Goal: Communication & Community: Share content

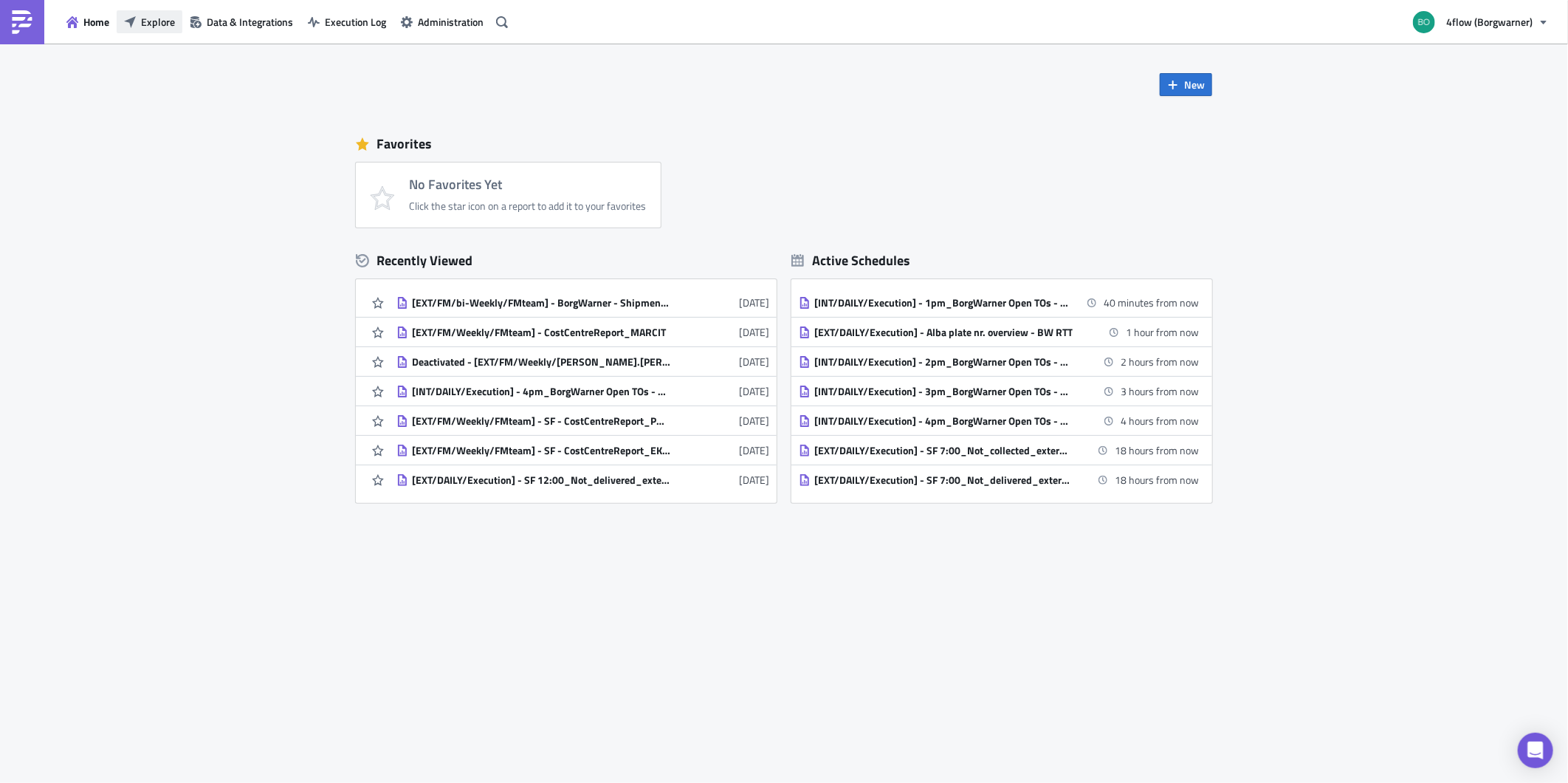
click at [167, 23] on span "Explore" at bounding box center [158, 22] width 34 height 15
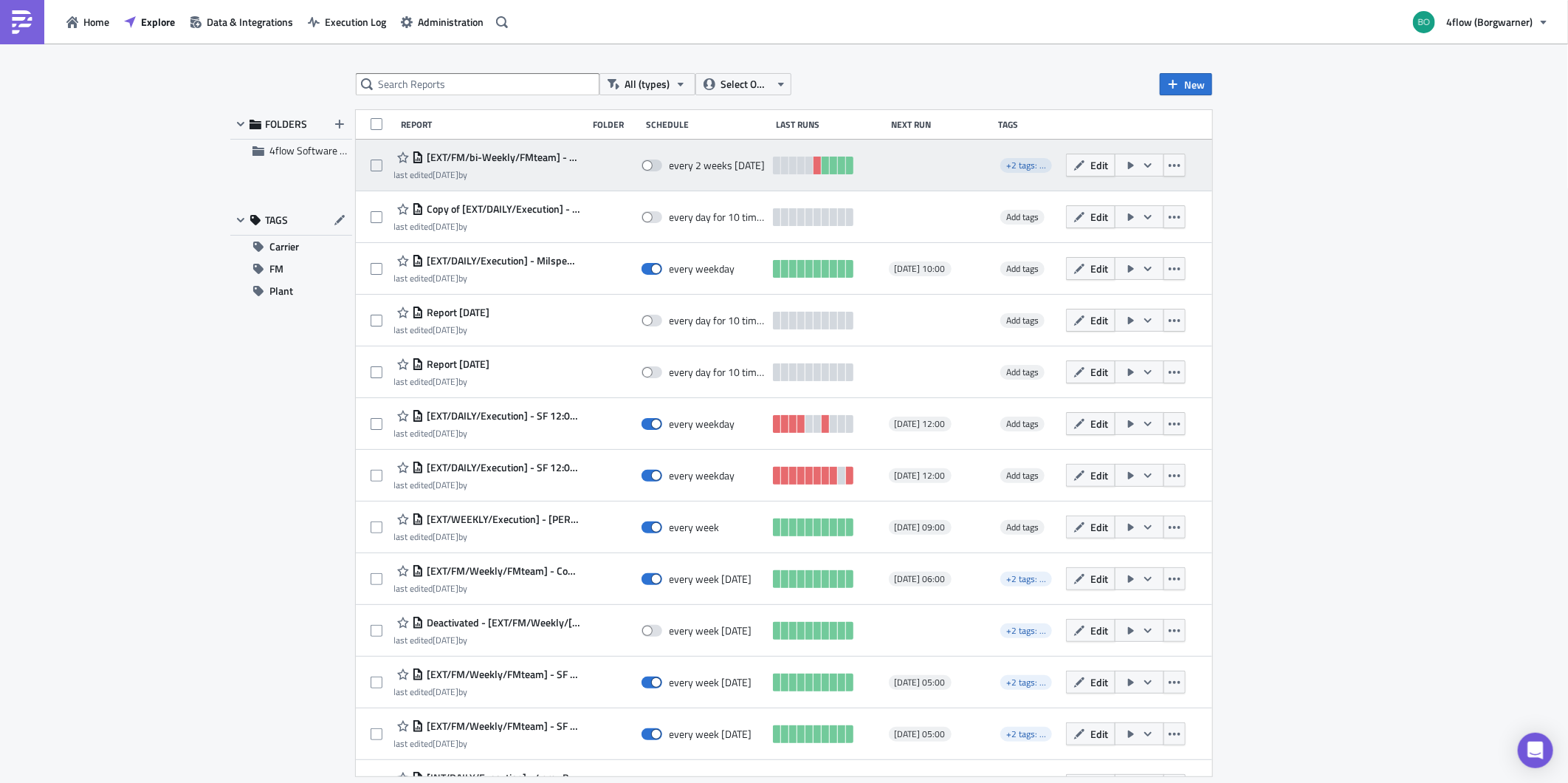
click at [519, 155] on span "[EXT/FM/bi-Weekly/FMteam] - BorgWarner - Shipments with no billing run" at bounding box center [501, 157] width 157 height 13
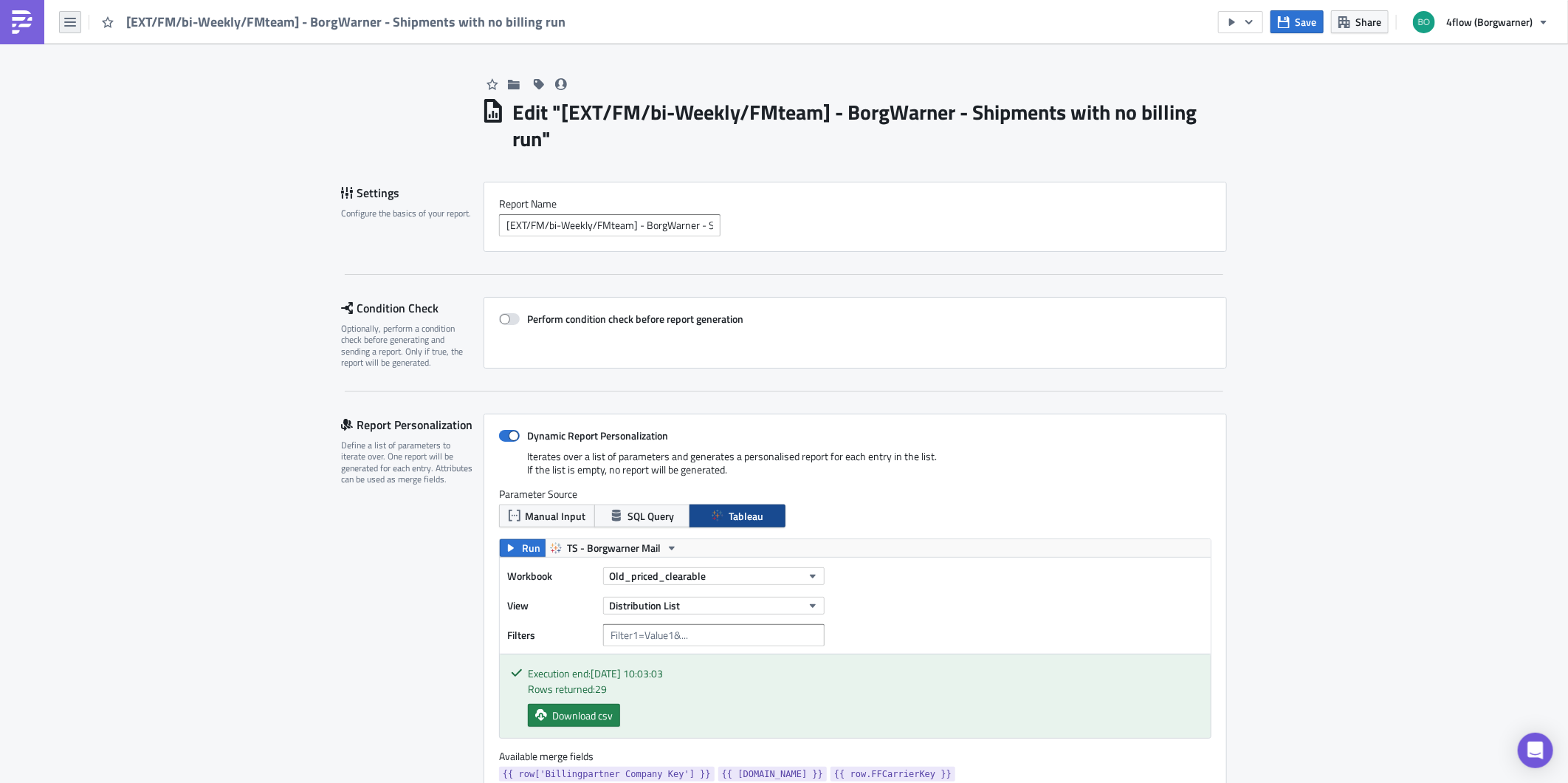
click at [75, 23] on icon "button" at bounding box center [70, 22] width 11 height 11
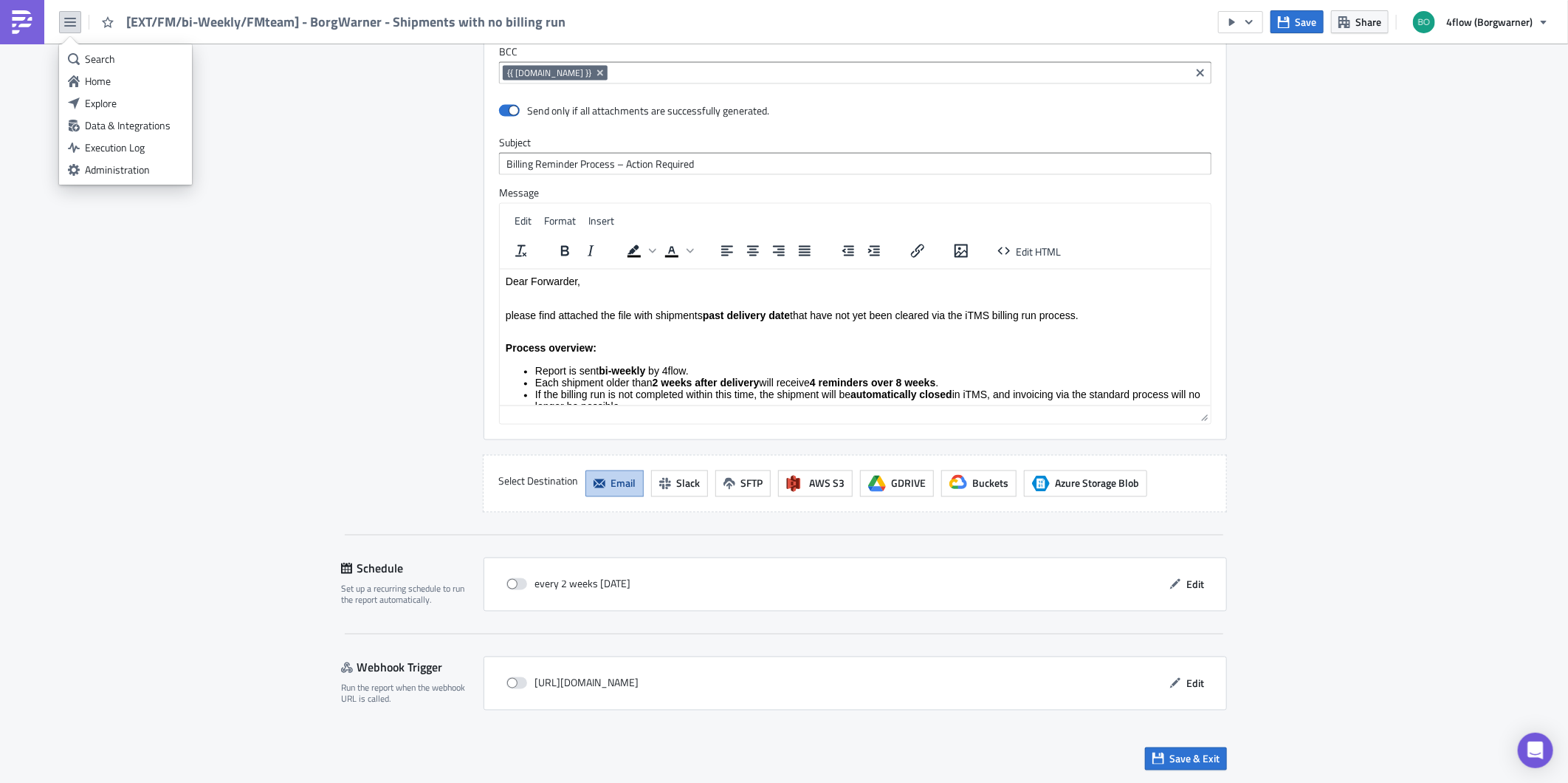
scroll to position [1479, 0]
click at [509, 576] on div "every 2 weeks [DATE]" at bounding box center [568, 583] width 124 height 22
click at [506, 581] on span at bounding box center [517, 584] width 21 height 11
click at [509, 581] on input "checkbox" at bounding box center [514, 584] width 10 height 10
checkbox input "true"
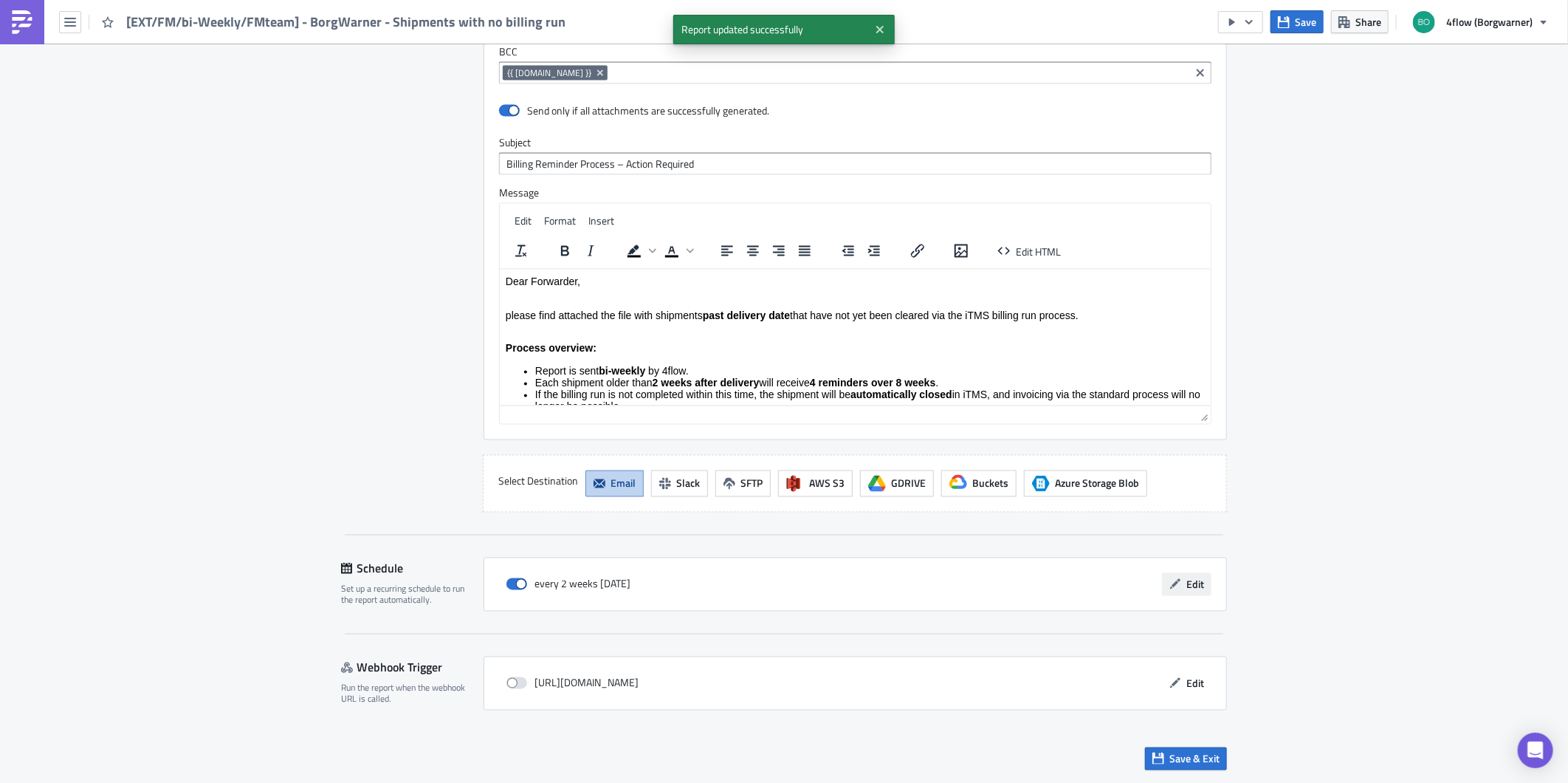
click at [1192, 585] on span "Edit" at bounding box center [1195, 584] width 18 height 15
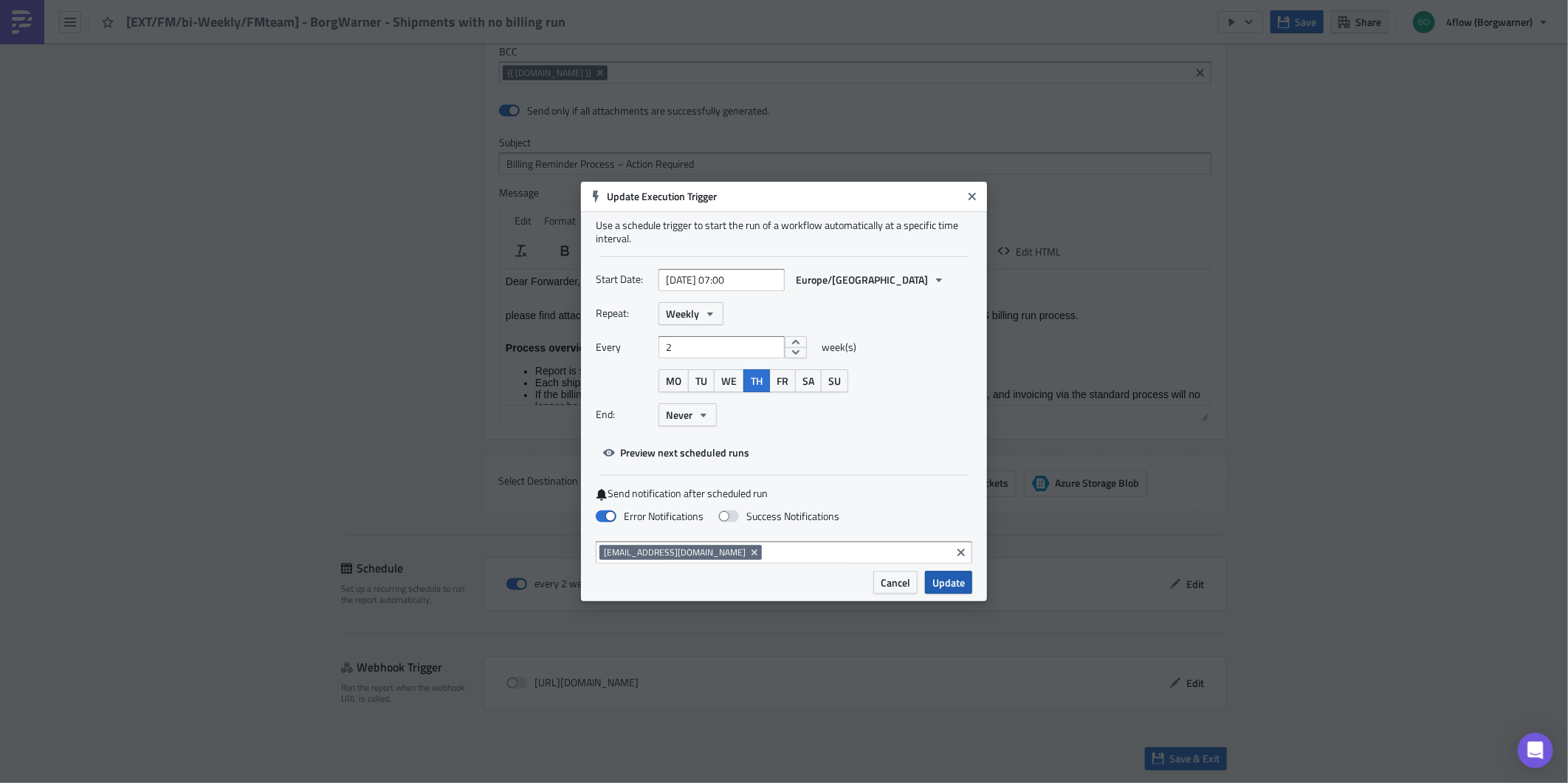
click at [949, 585] on span "Update" at bounding box center [949, 582] width 32 height 15
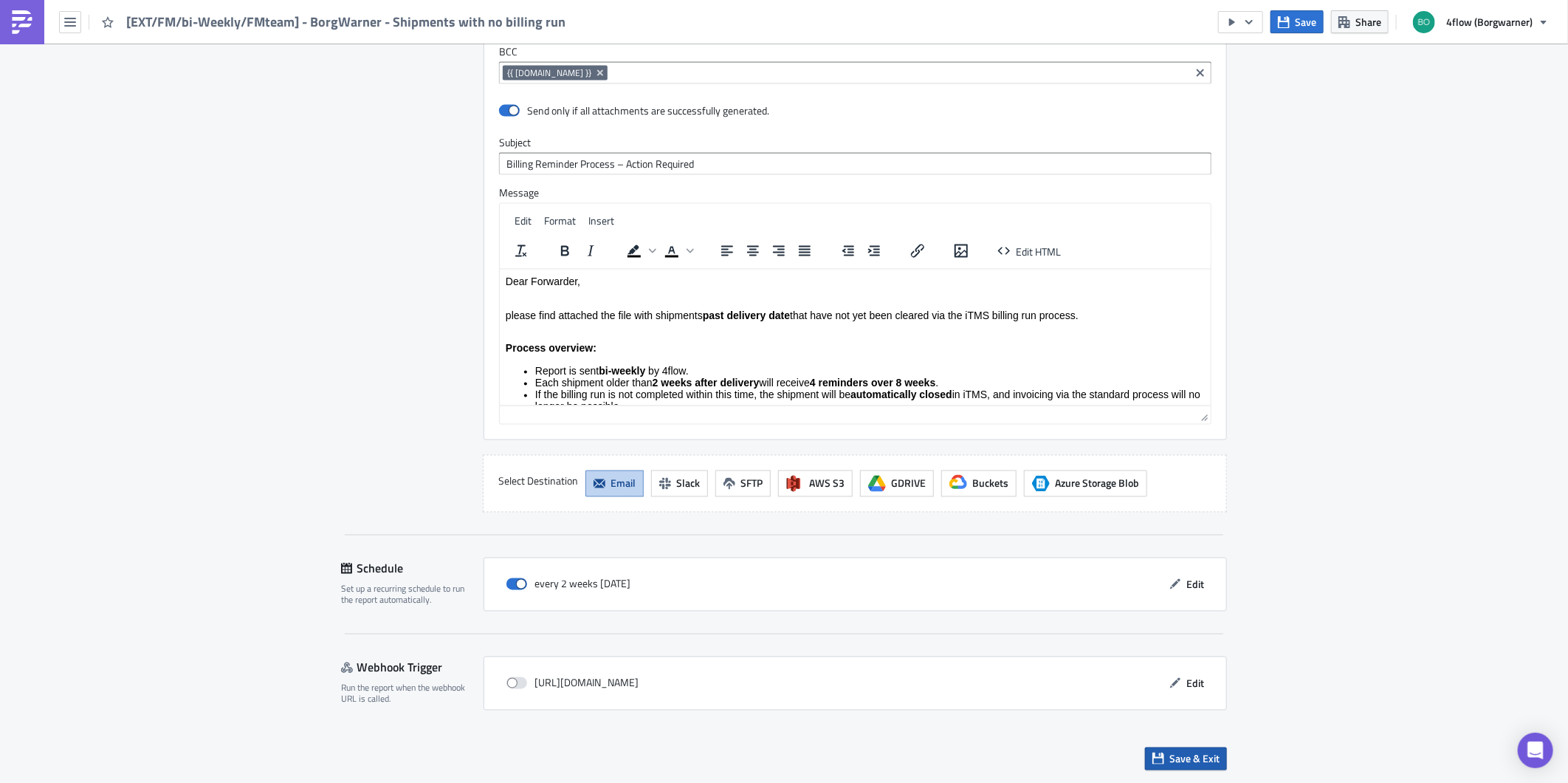
click at [1204, 762] on span "Save & Exit" at bounding box center [1194, 758] width 50 height 15
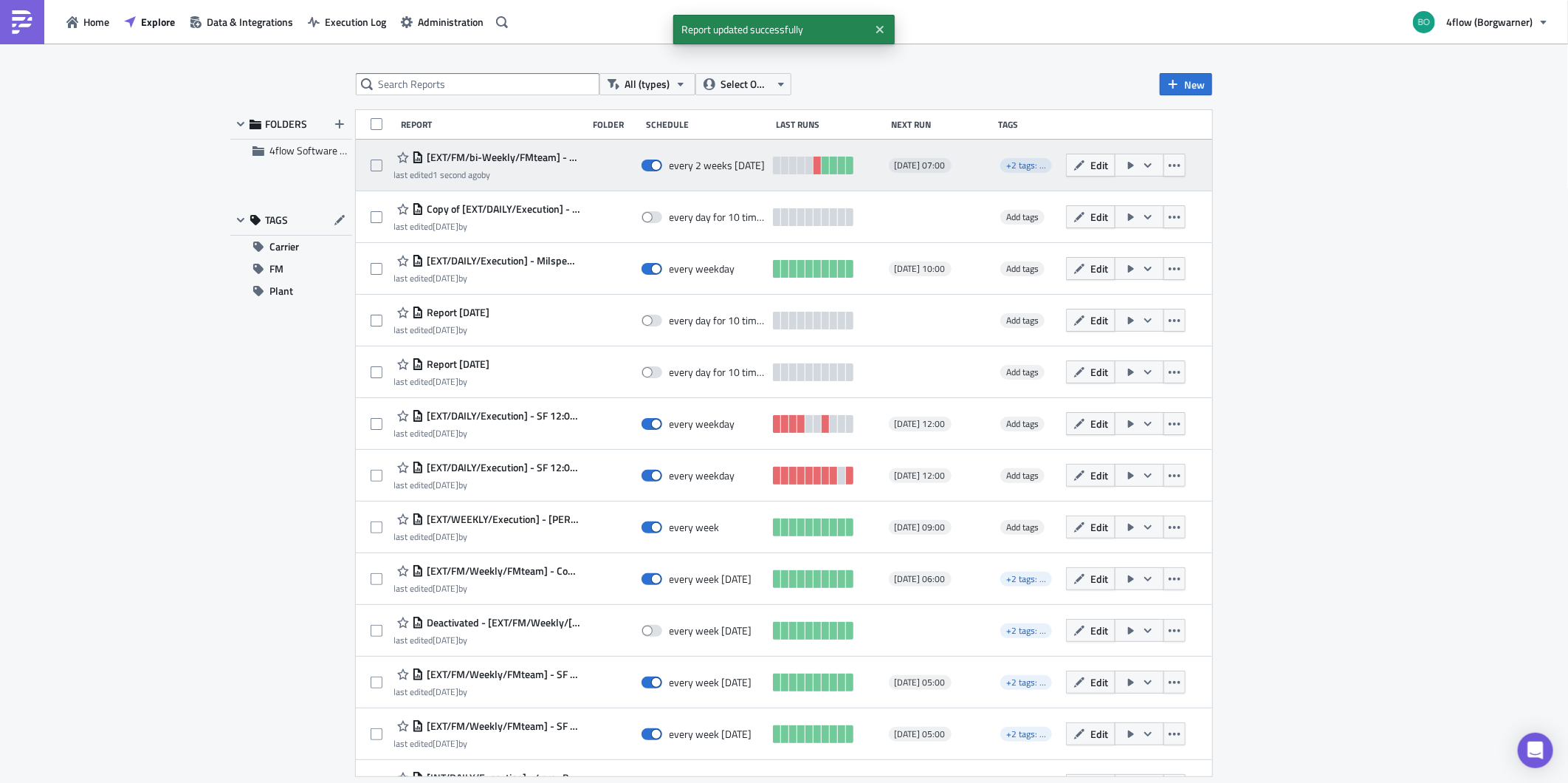
click at [535, 156] on span "[EXT/FM/bi-Weekly/FMteam] - BorgWarner - Shipments with no billing run" at bounding box center [501, 157] width 157 height 13
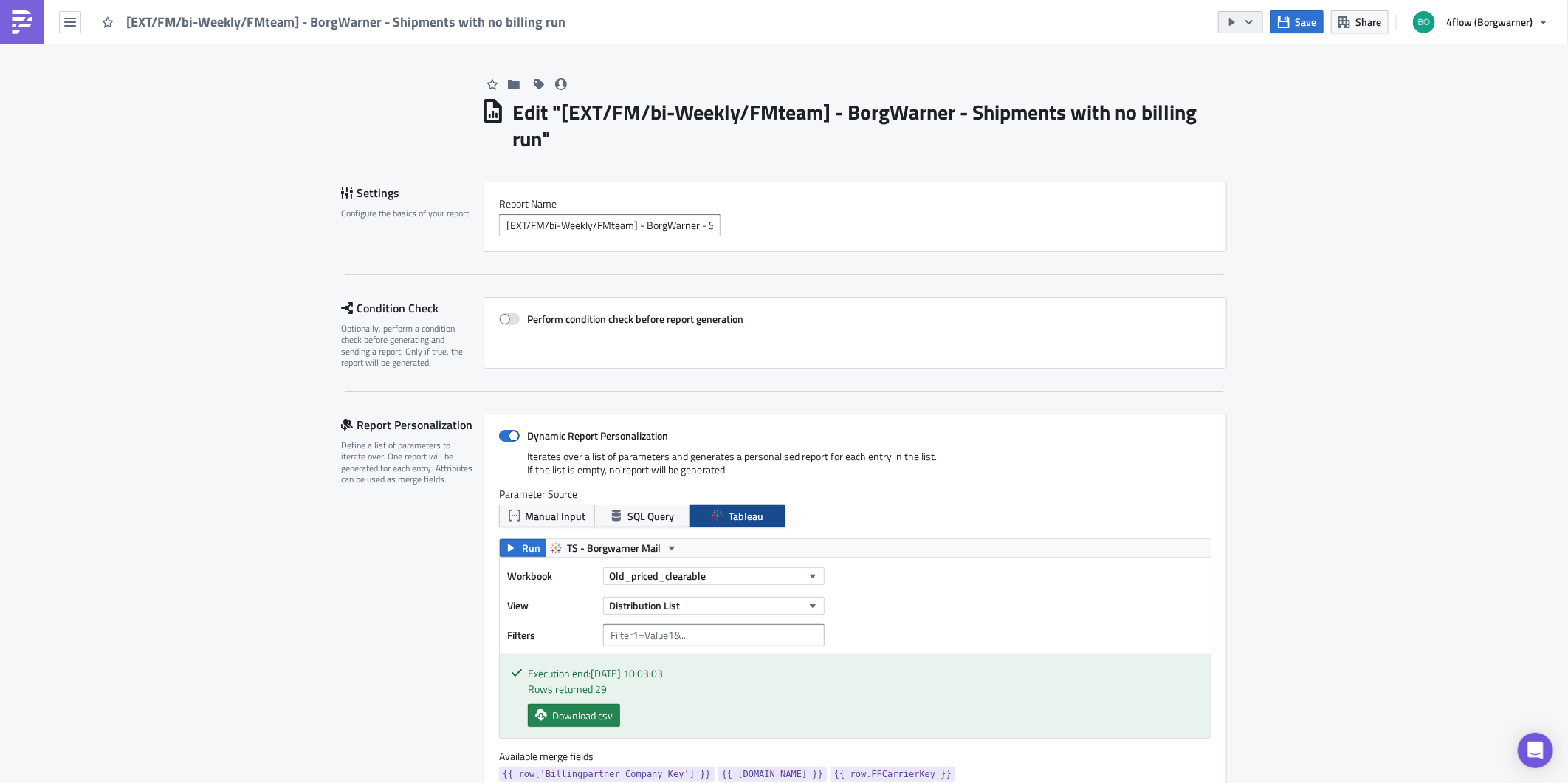
click at [1251, 23] on icon "button" at bounding box center [1249, 21] width 8 height 5
click at [1251, 56] on div "Send Just to Me" at bounding box center [1285, 59] width 115 height 15
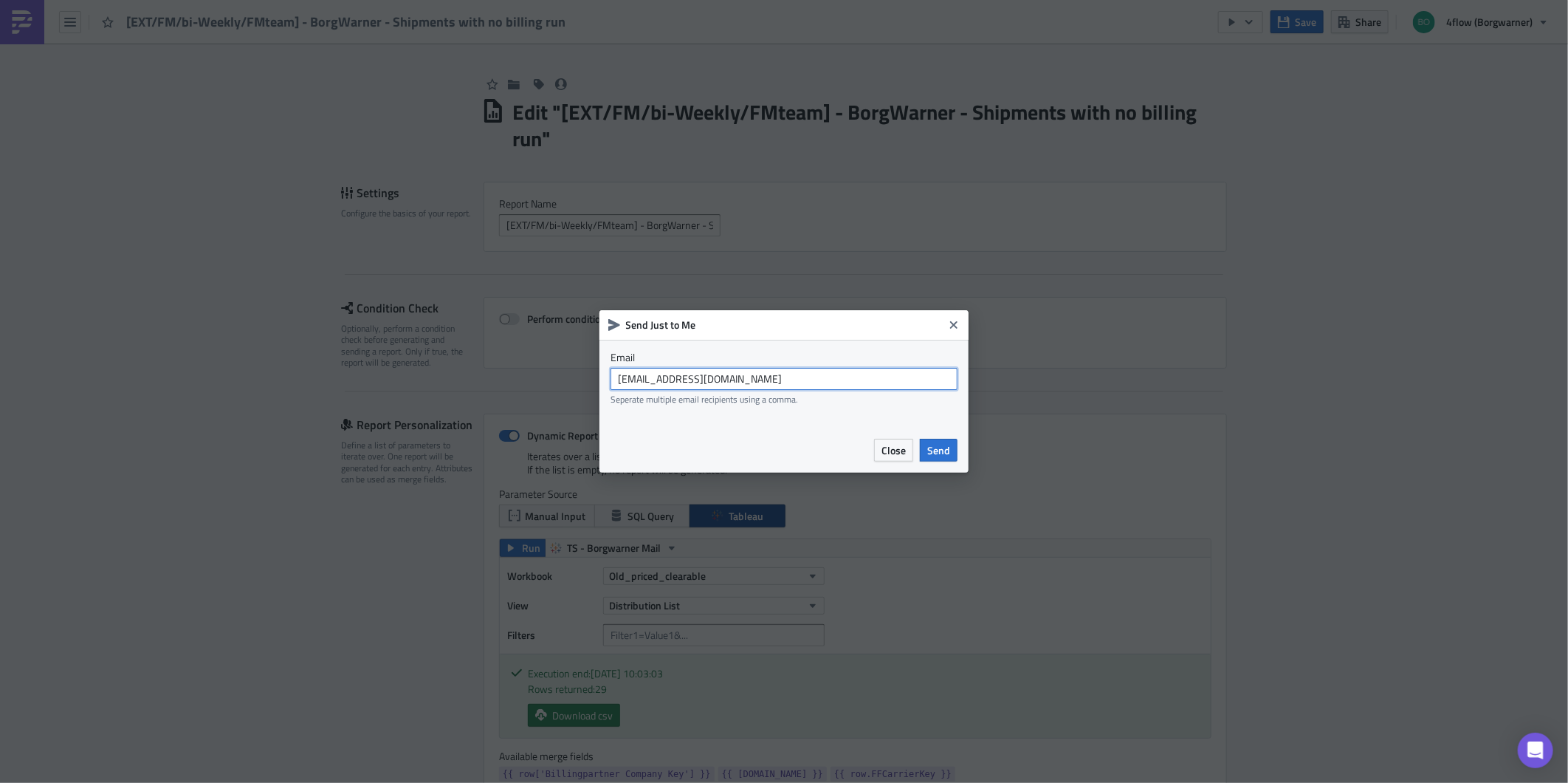
click at [821, 382] on input "[EMAIL_ADDRESS][DOMAIN_NAME]" at bounding box center [784, 378] width 347 height 22
type input "[EMAIL_ADDRESS][DOMAIN_NAME]"
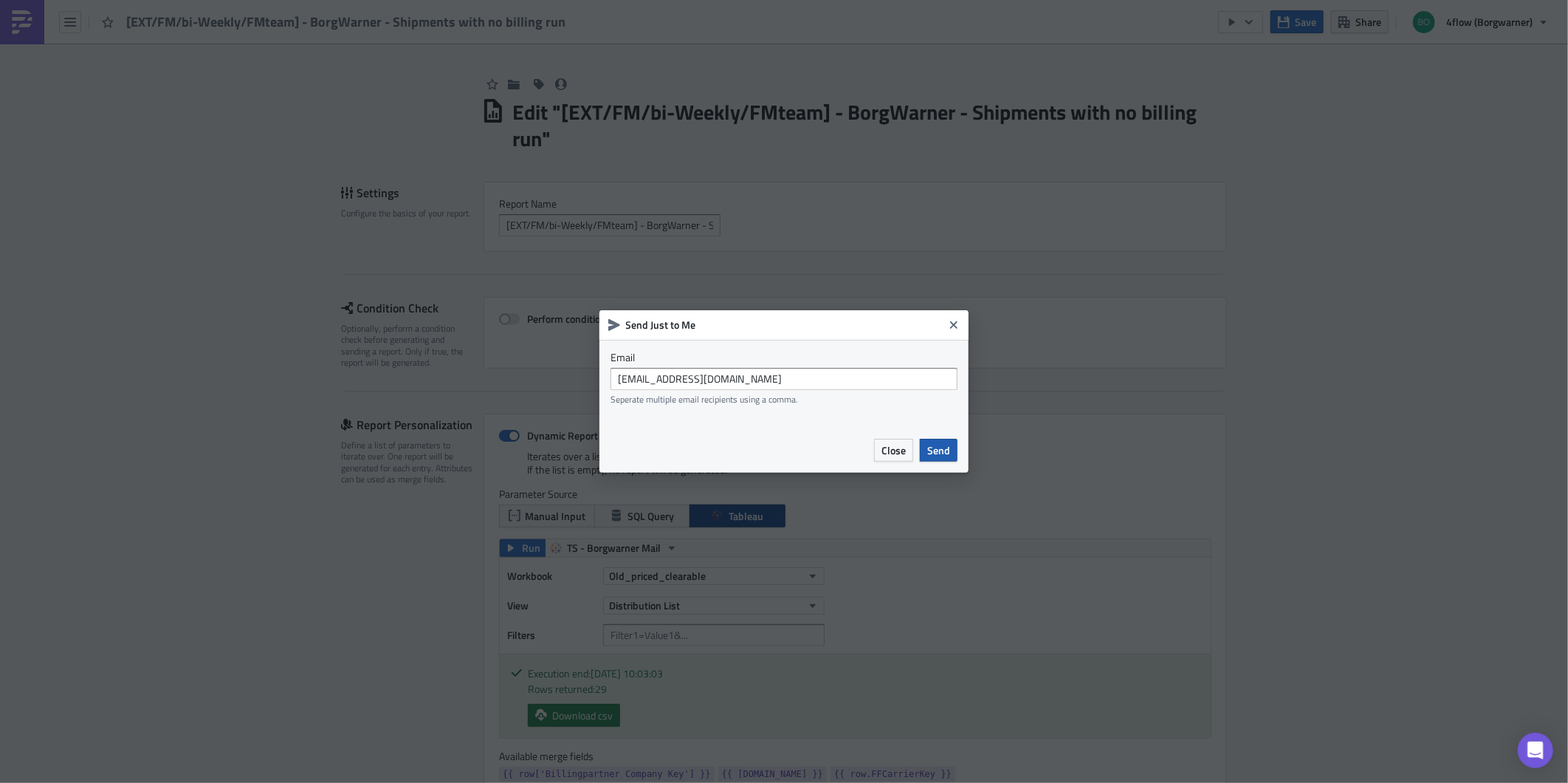
click at [941, 445] on span "Send" at bounding box center [939, 450] width 23 height 15
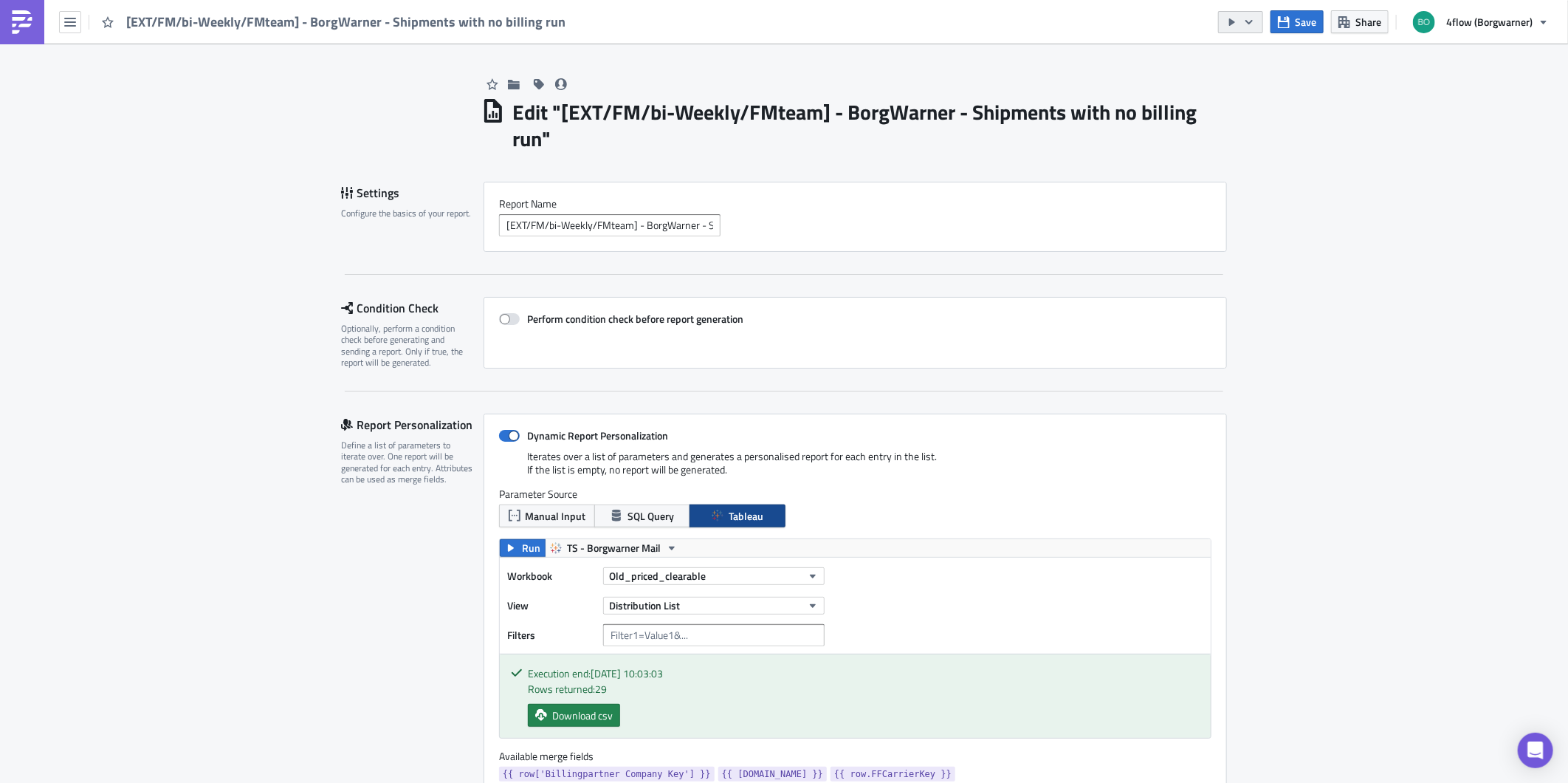
drag, startPoint x: 1252, startPoint y: 9, endPoint x: 1257, endPoint y: 15, distance: 7.8
click at [1252, 9] on div "Save Share 4flow (Borgwarner)" at bounding box center [1387, 22] width 339 height 44
click at [1257, 18] on button "button" at bounding box center [1240, 22] width 45 height 22
click at [1248, 80] on div "Run Report" at bounding box center [1285, 82] width 115 height 15
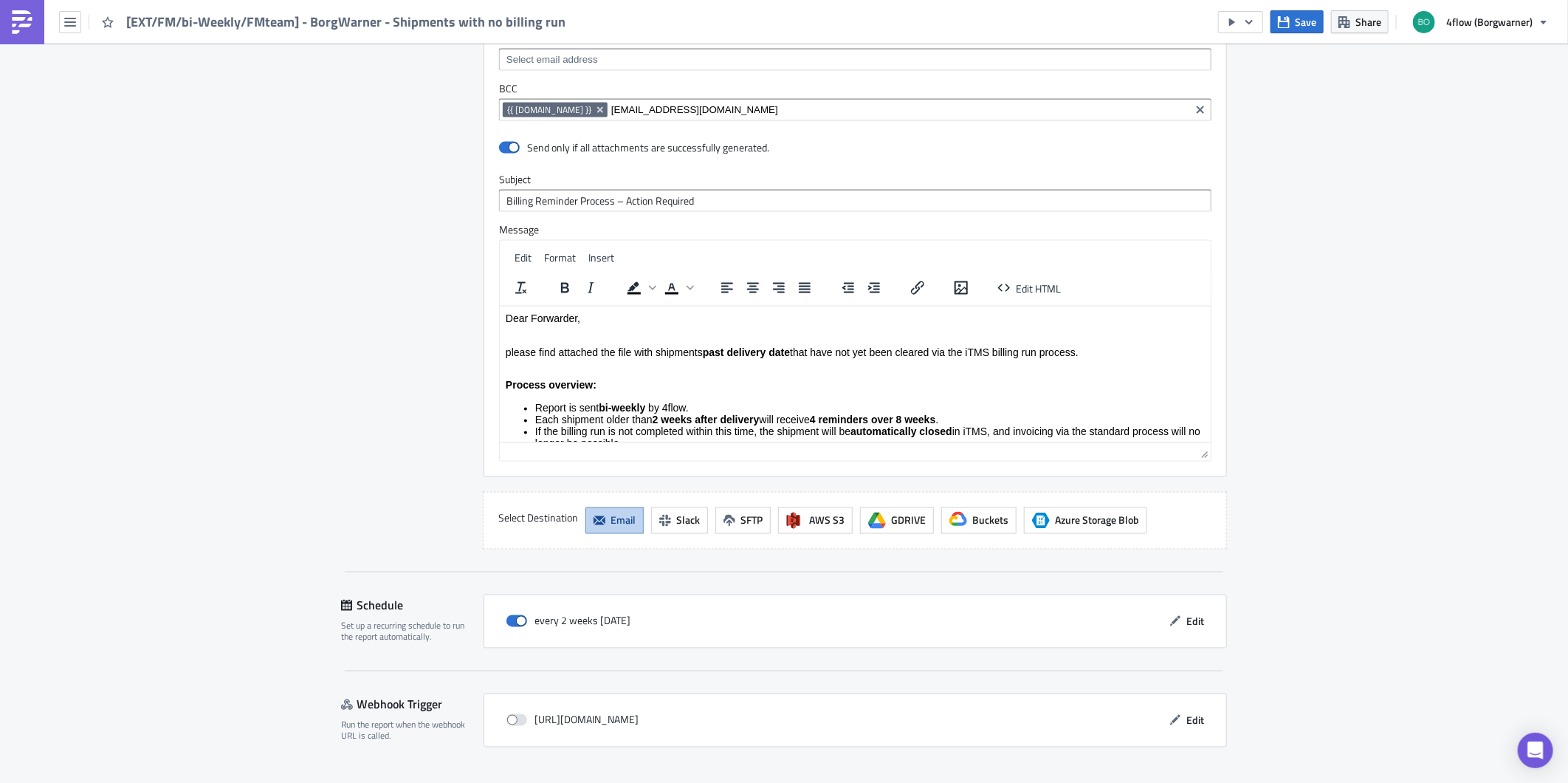
scroll to position [1479, 0]
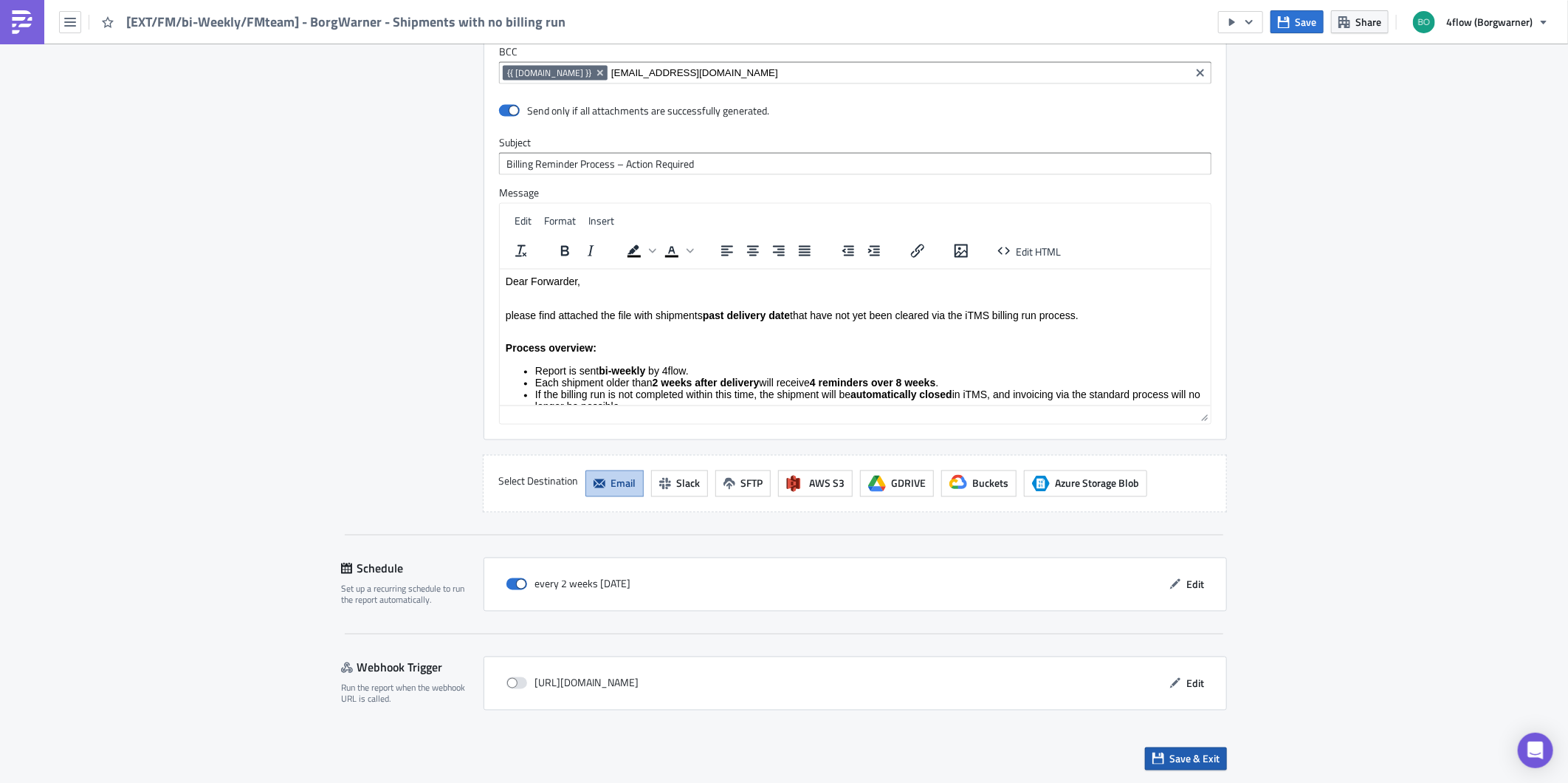
click at [1175, 756] on span "Save & Exit" at bounding box center [1194, 758] width 50 height 15
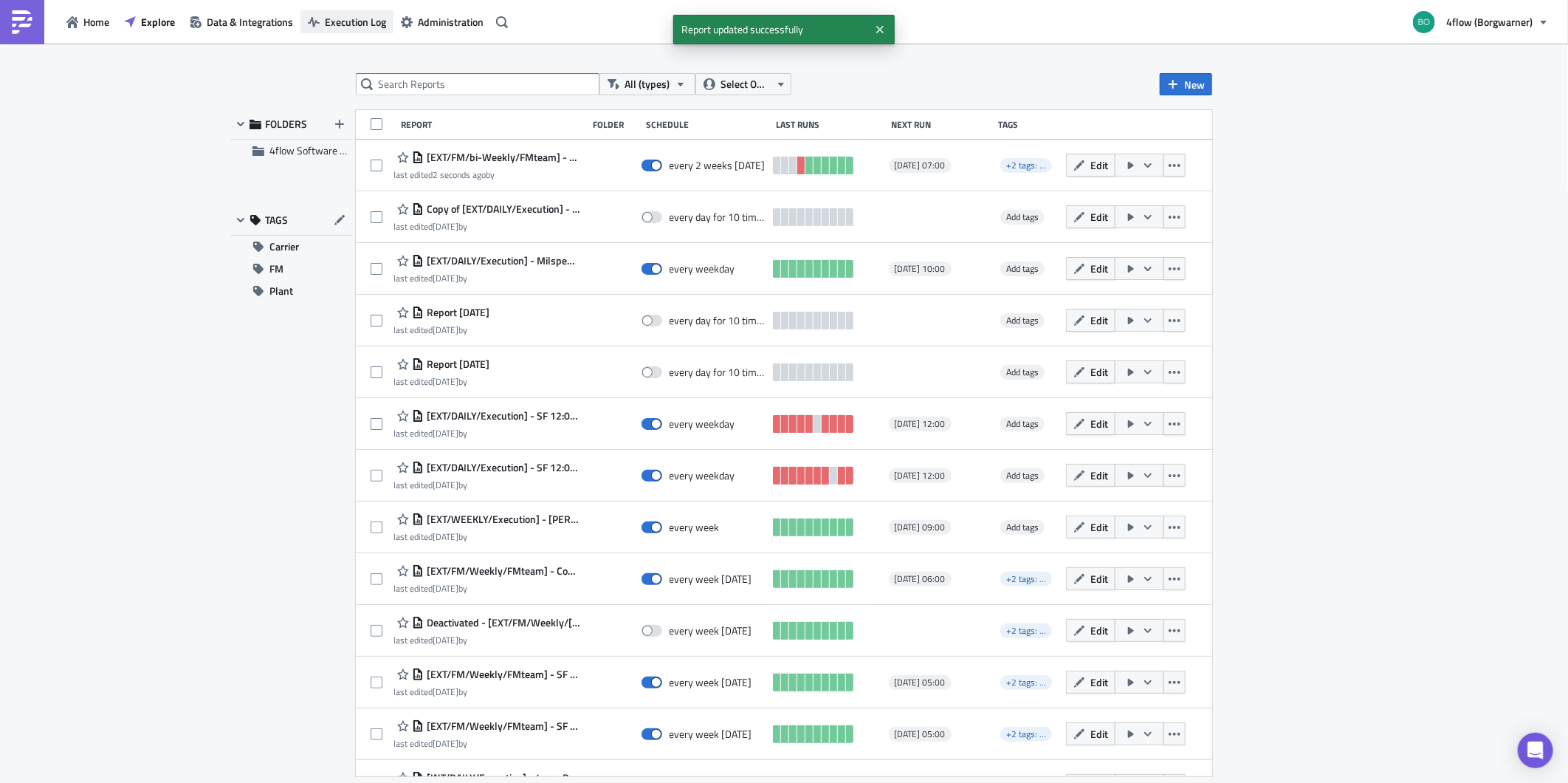
click at [314, 16] on icon "button" at bounding box center [314, 22] width 11 height 11
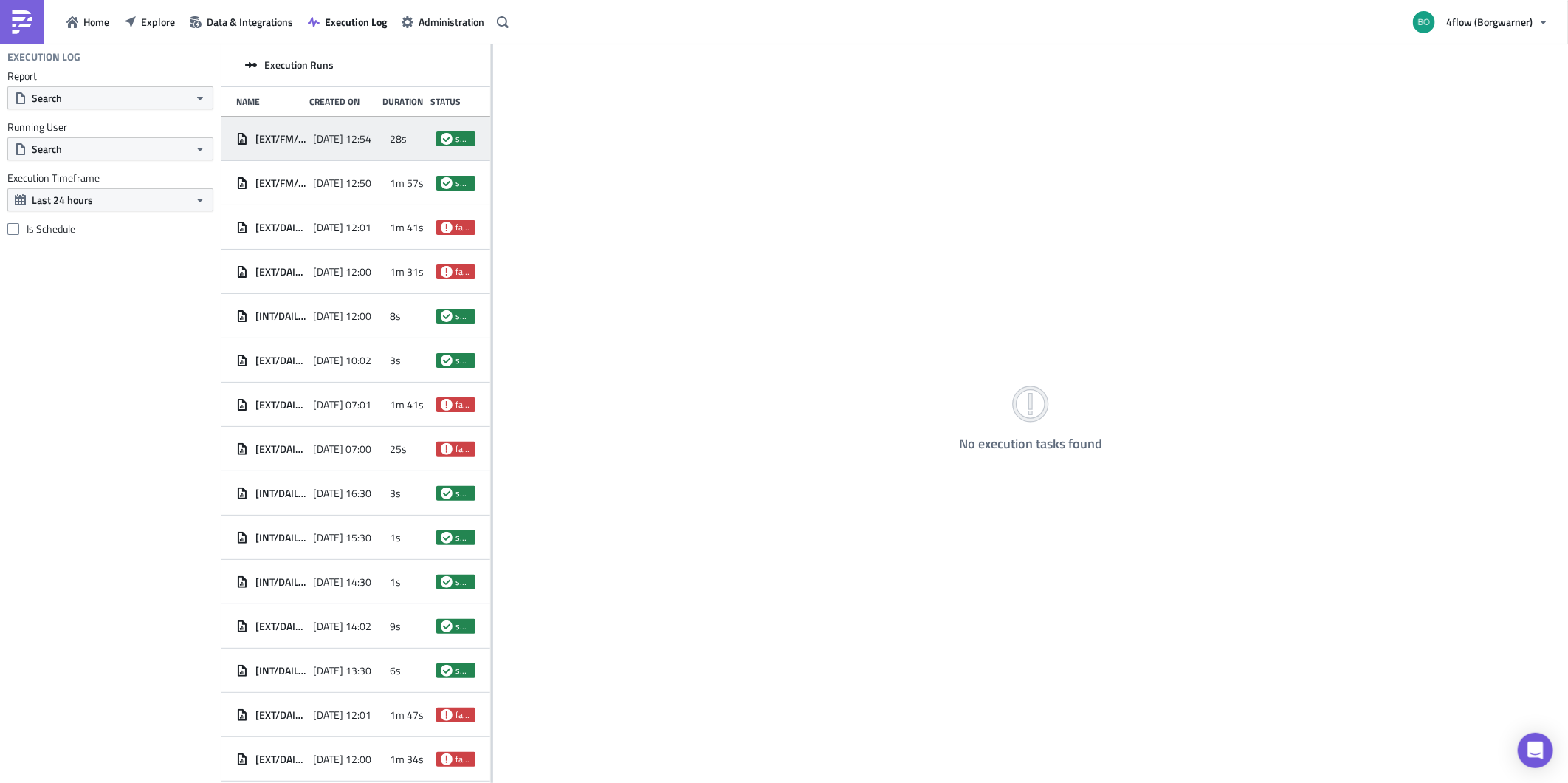
click at [313, 146] on div "[DATE] 12:54" at bounding box center [347, 139] width 69 height 27
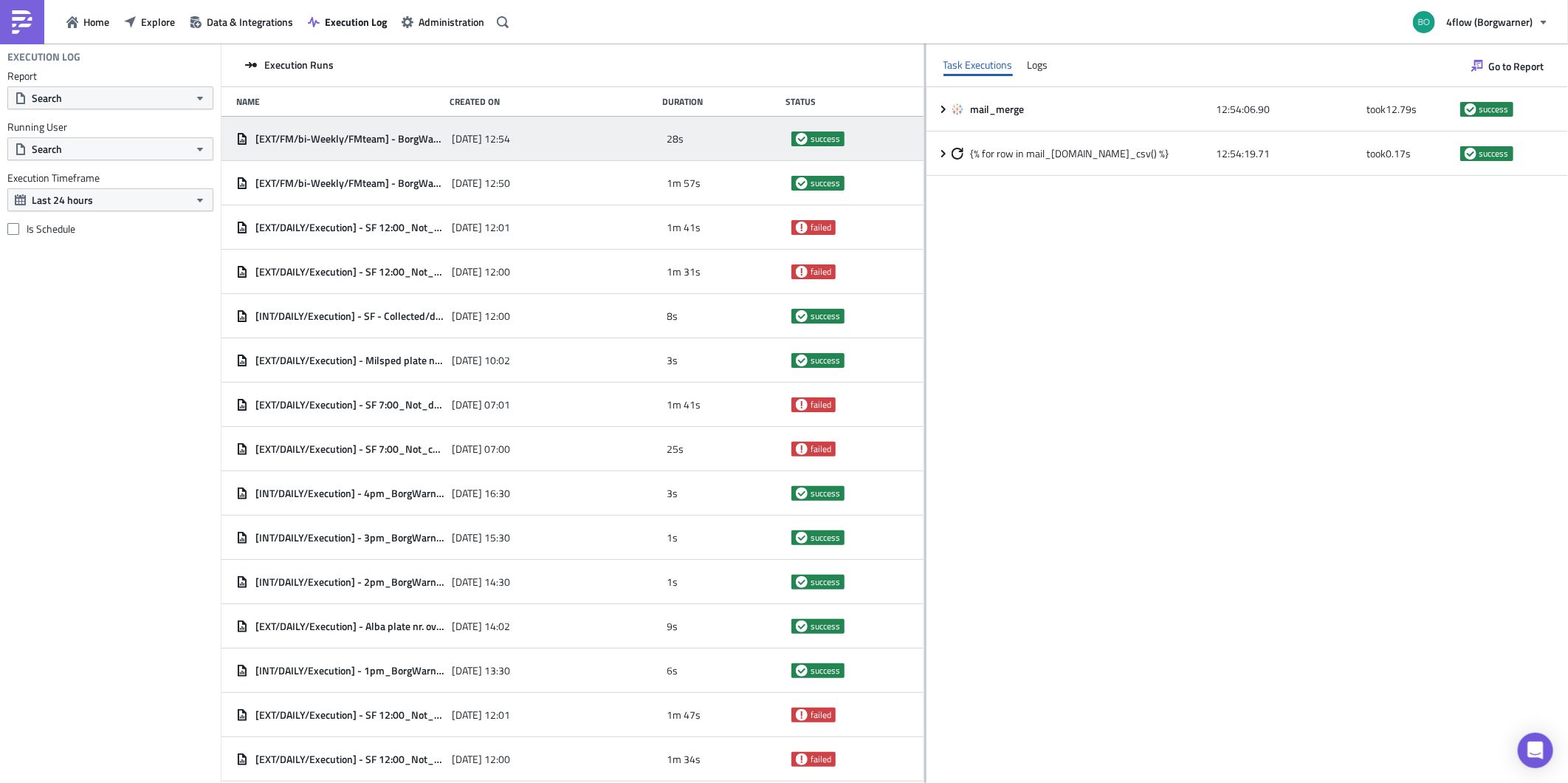
drag, startPoint x: 491, startPoint y: 166, endPoint x: 925, endPoint y: 178, distance: 434.2
click at [925, 178] on div at bounding box center [926, 414] width 2 height 741
click at [394, 140] on span "[EXT/FM/bi-Weekly/FMteam] - BorgWarner - Shipments with no billing run" at bounding box center [350, 139] width 189 height 13
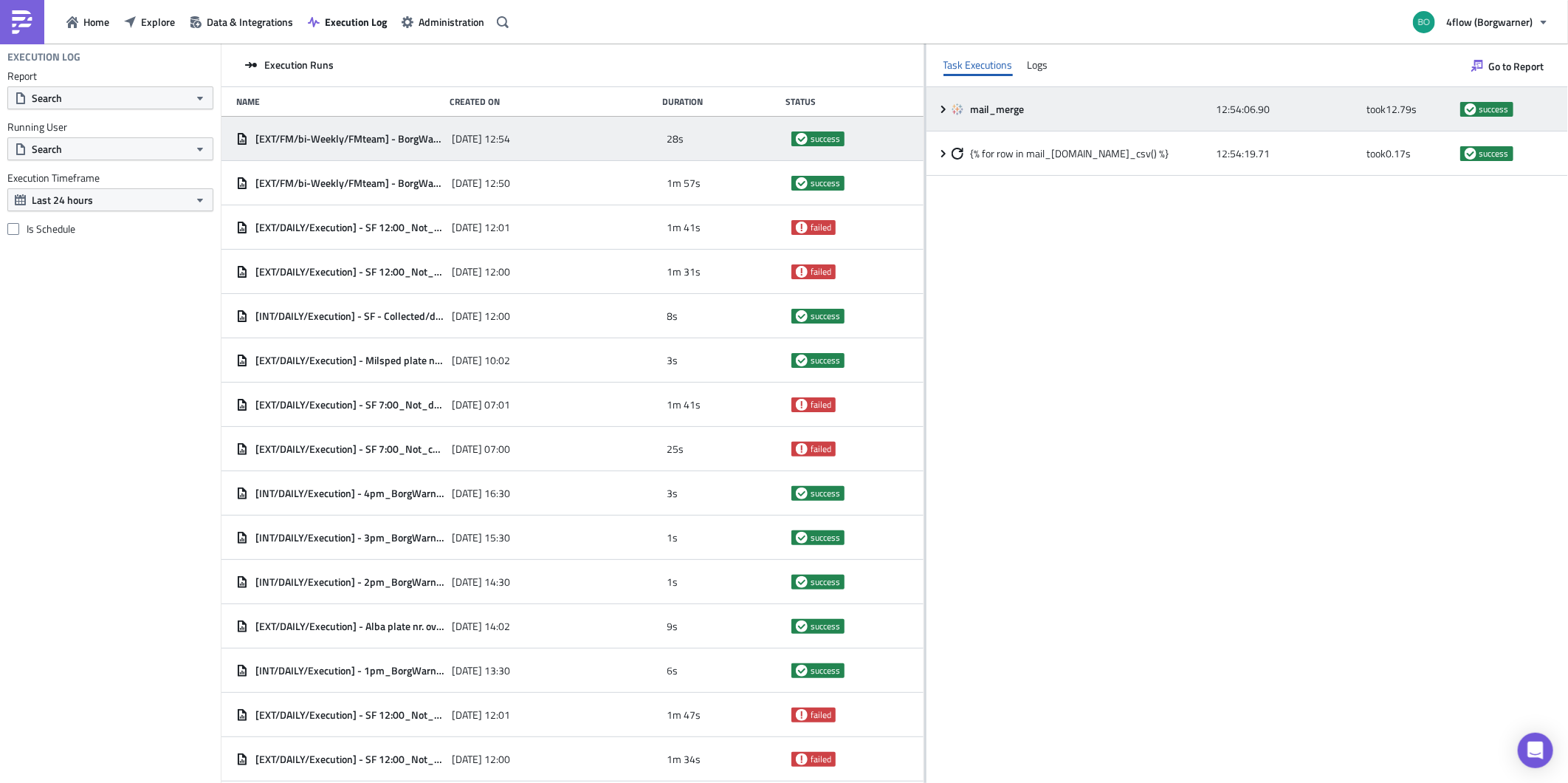
click at [938, 106] on icon at bounding box center [944, 109] width 11 height 11
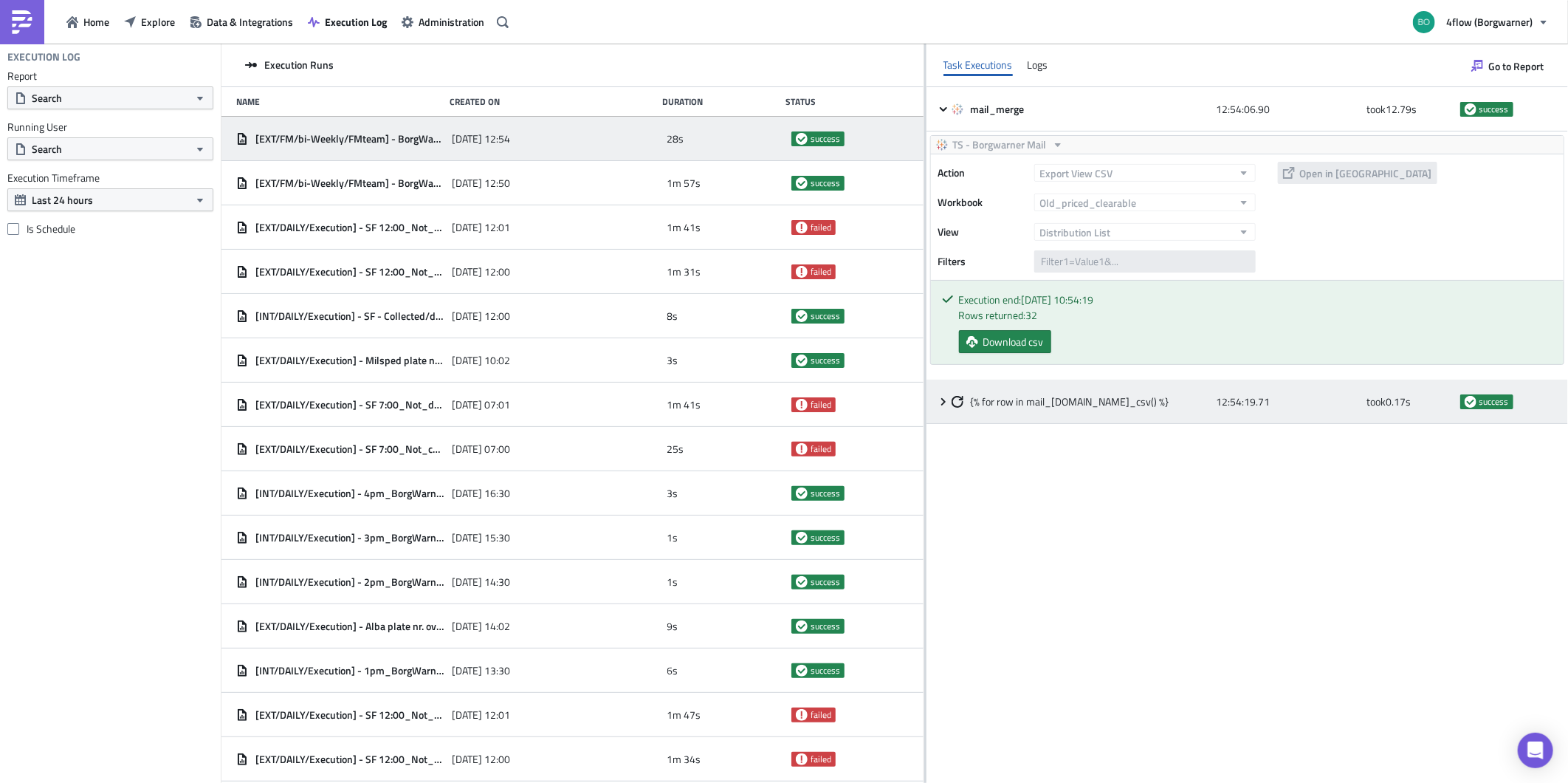
click at [938, 399] on icon at bounding box center [944, 401] width 11 height 11
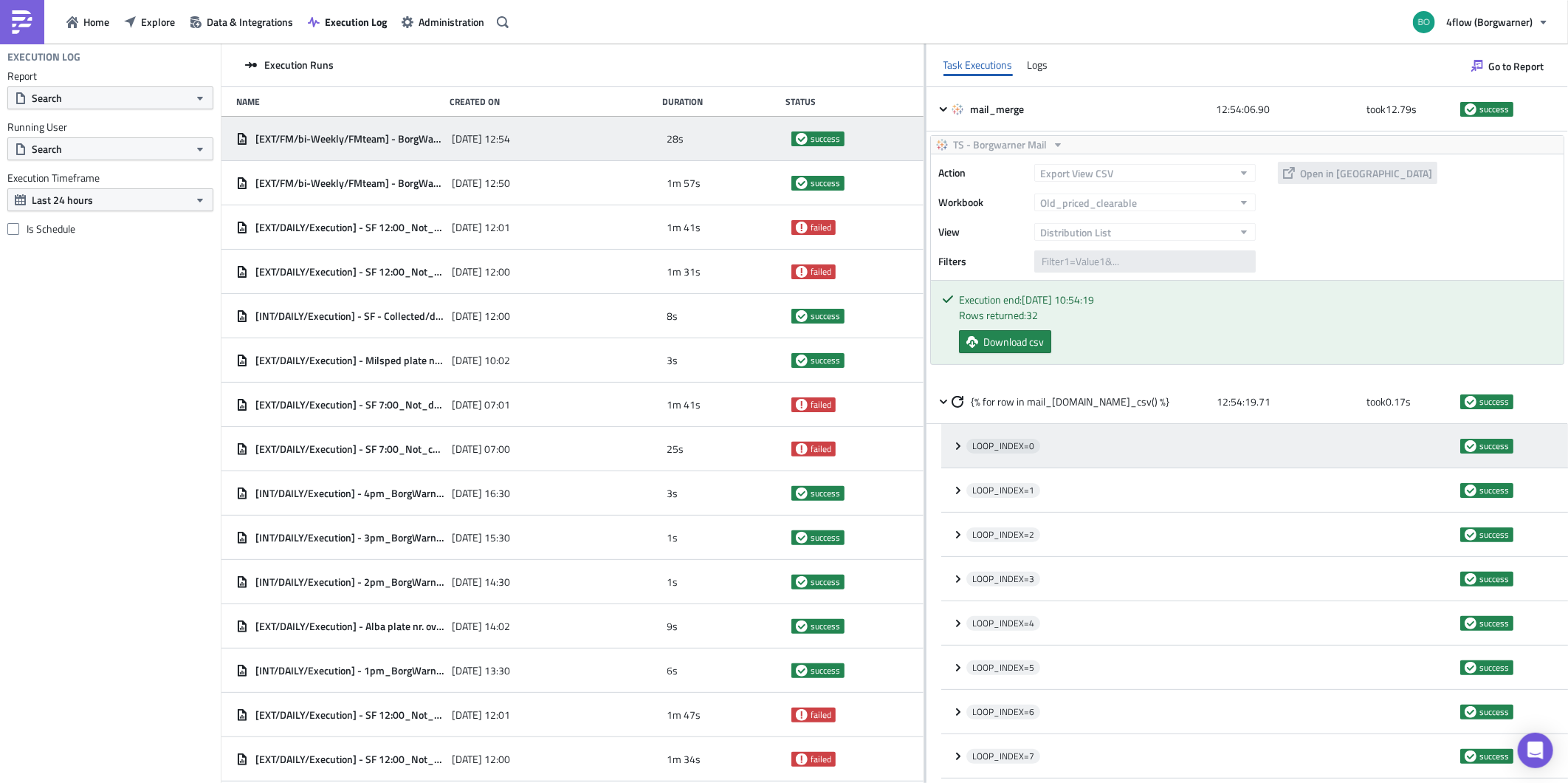
click at [951, 437] on div "LOOP_INDEX= 0 success" at bounding box center [1254, 445] width 627 height 45
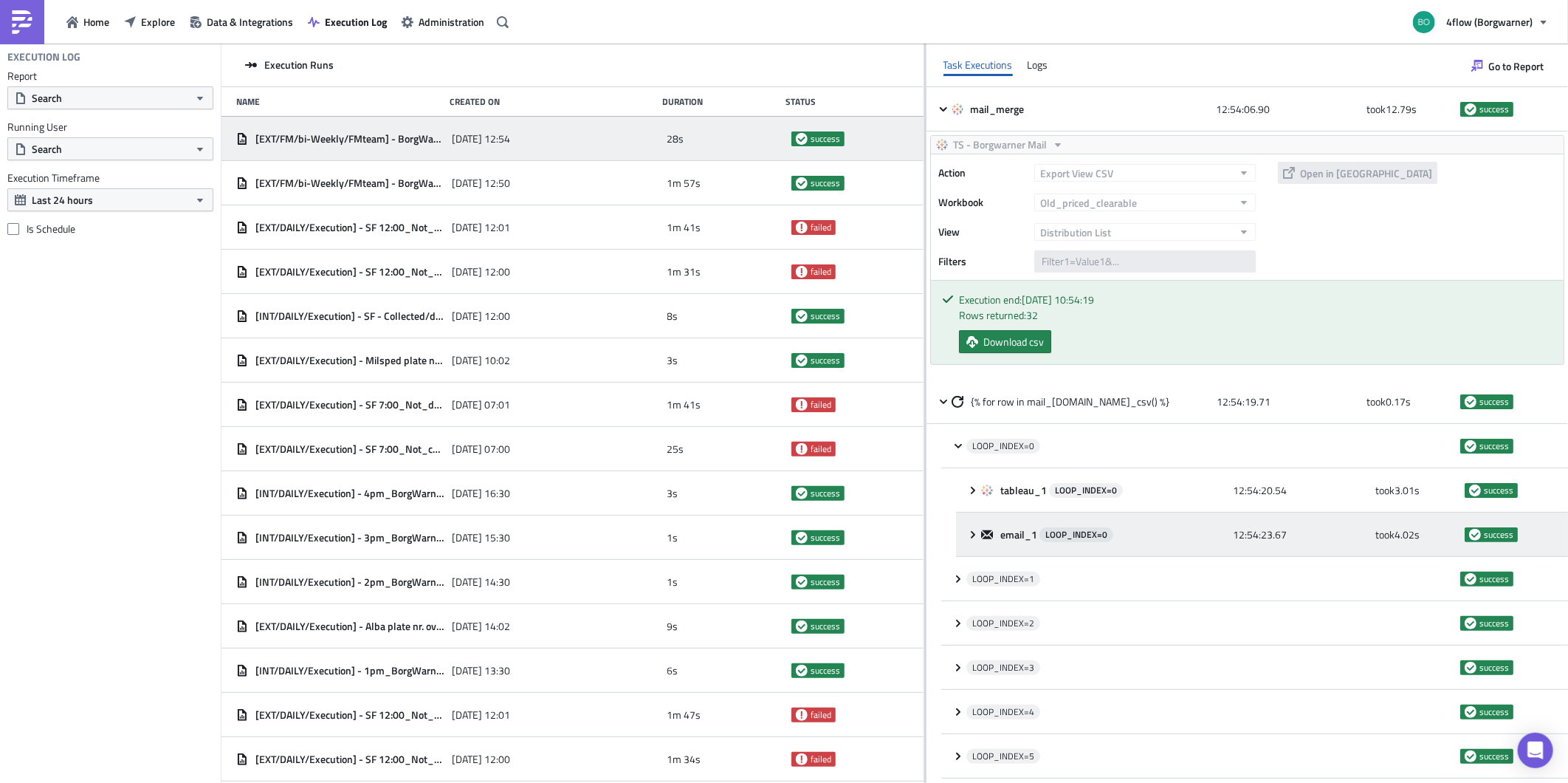
click at [973, 534] on icon at bounding box center [972, 534] width 5 height 8
